Goal: Navigation & Orientation: Find specific page/section

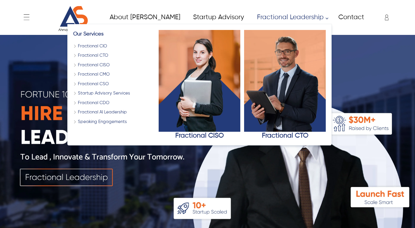
click at [253, 16] on link "Fractional Leadership" at bounding box center [290, 17] width 81 height 13
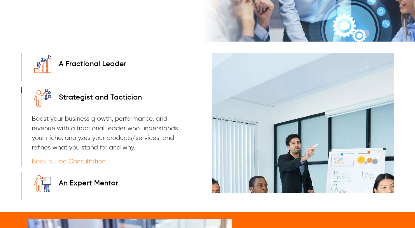
scroll to position [497, 0]
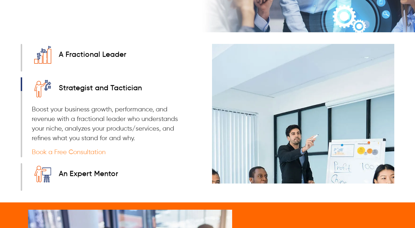
click at [119, 55] on div "A Fractional Leader" at bounding box center [93, 55] width 68 height 8
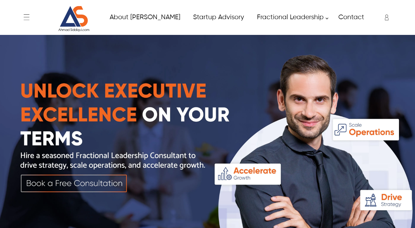
scroll to position [0, 0]
click at [126, 16] on link "About [PERSON_NAME]" at bounding box center [144, 17] width 83 height 13
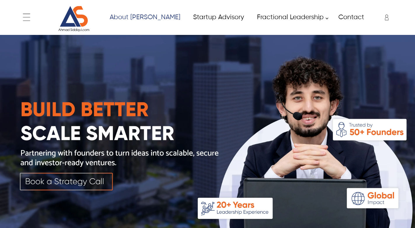
click at [23, 18] on div "← Menu Home About [PERSON_NAME] Fractional Leadership Fractional CIO Fractional…" at bounding box center [207, 17] width 373 height 29
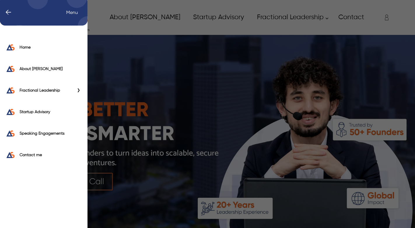
click at [6, 11] on span "←" at bounding box center [5, 13] width 12 height 6
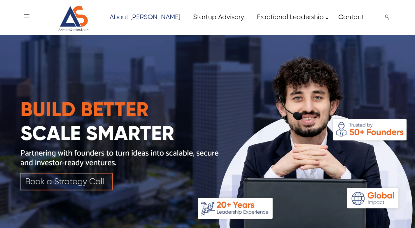
click at [137, 16] on link "About [PERSON_NAME]" at bounding box center [144, 17] width 83 height 13
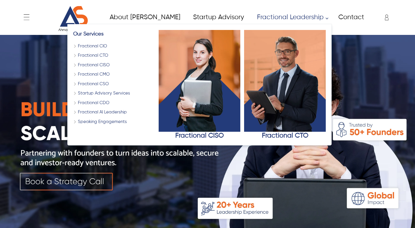
click at [269, 18] on link "Fractional Leadership" at bounding box center [290, 17] width 81 height 13
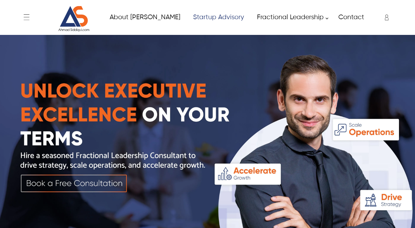
click at [205, 15] on link "Startup Advisory" at bounding box center [218, 17] width 64 height 13
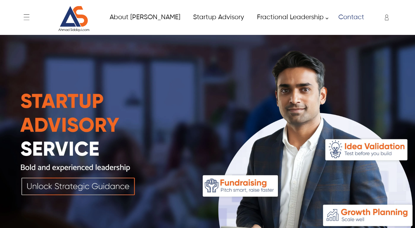
click at [331, 17] on link "Contact" at bounding box center [350, 17] width 39 height 13
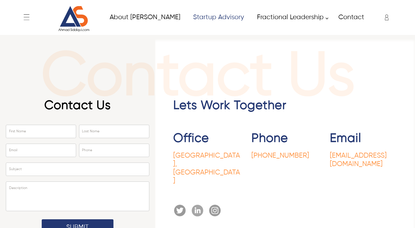
click at [191, 20] on link "Startup Advisory" at bounding box center [218, 17] width 64 height 13
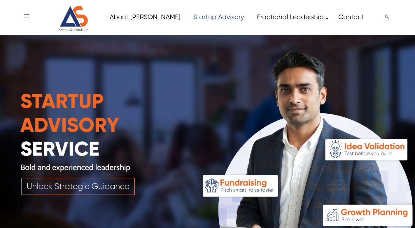
click at [199, 17] on link "Startup Advisory" at bounding box center [218, 17] width 64 height 13
click at [144, 23] on link "About [PERSON_NAME]" at bounding box center [144, 17] width 83 height 13
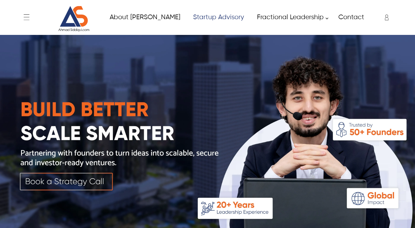
click at [198, 21] on link "Startup Advisory" at bounding box center [218, 17] width 64 height 13
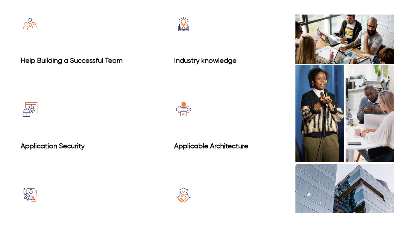
scroll to position [411, 0]
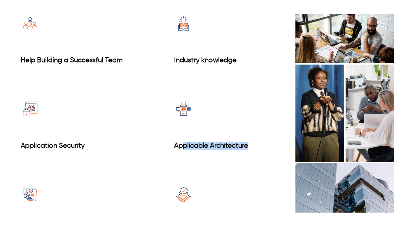
drag, startPoint x: 182, startPoint y: 153, endPoint x: 280, endPoint y: 153, distance: 98.2
click at [280, 153] on div "Help Building a Successful Team Industry knowledge Application Security Applica…" at bounding box center [207, 130] width 373 height 258
click at [238, 150] on div "Applicable Architecture" at bounding box center [225, 146] width 102 height 8
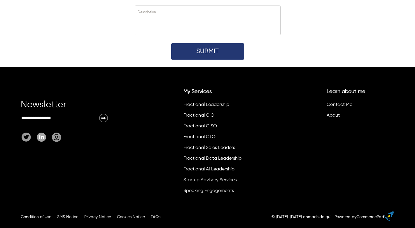
scroll to position [1384, 0]
click at [210, 106] on link "Fractional Leadership" at bounding box center [206, 105] width 46 height 5
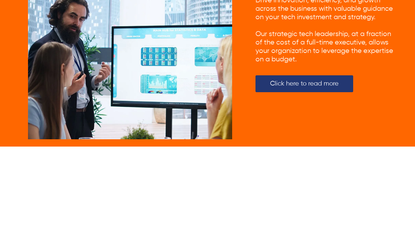
scroll to position [1279, 0]
